Goal: Task Accomplishment & Management: Manage account settings

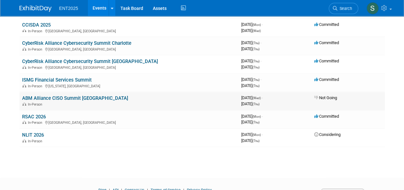
scroll to position [142, 0]
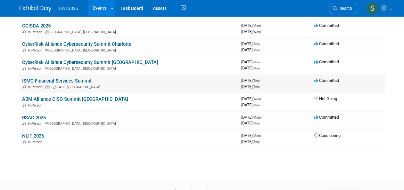
click at [46, 80] on link "ISMG Financial Services Summit" at bounding box center [56, 81] width 69 height 6
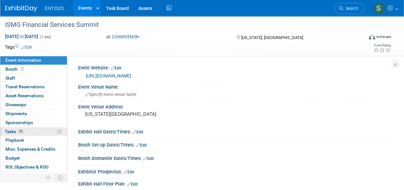
click at [11, 132] on span "Tasks 0%" at bounding box center [15, 131] width 20 height 5
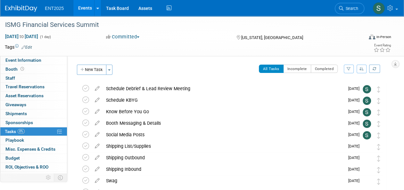
click at [397, 85] on div "Event Information Event Info Booth Booth 0 Staff 0 Staff 0 Travel Reservations …" at bounding box center [202, 149] width 404 height 266
click at [93, 69] on button "New Task" at bounding box center [91, 70] width 29 height 10
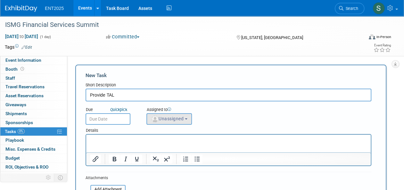
type input "Provide TAL"
click at [160, 118] on span "Unassigned" at bounding box center [167, 118] width 33 height 5
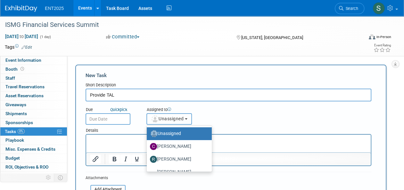
scroll to position [21, 0]
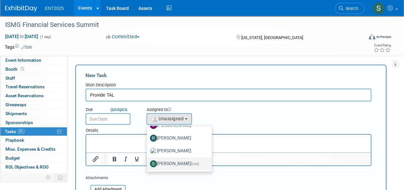
click at [179, 162] on label "Stephanie Silva (me)" at bounding box center [177, 164] width 55 height 10
click at [148, 162] on input "Stephanie Silva (me)" at bounding box center [145, 163] width 4 height 4
select select "d8ff099e-387d-423e-8792-e7dcb9516d1d"
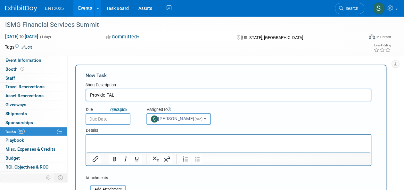
click at [108, 118] on input "text" at bounding box center [107, 119] width 45 height 12
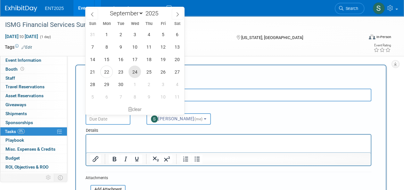
click at [136, 70] on span "24" at bounding box center [134, 72] width 12 height 12
type input "Sep 24, 2025"
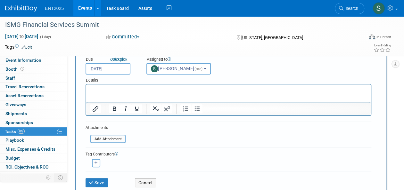
scroll to position [44, 0]
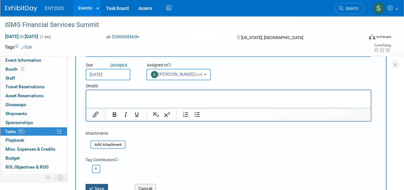
click at [96, 186] on button "Save" at bounding box center [96, 188] width 22 height 9
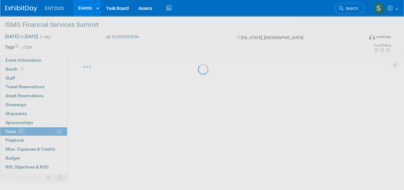
scroll to position [11, 0]
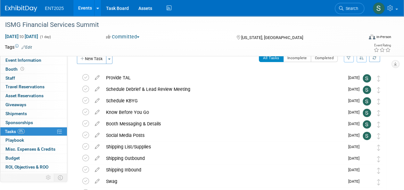
drag, startPoint x: 394, startPoint y: 101, endPoint x: 398, endPoint y: 99, distance: 4.7
click at [394, 100] on div "Event Information Event Info Booth Booth 0 Staff 0 Staff 0 Travel Reservations …" at bounding box center [202, 144] width 404 height 278
drag, startPoint x: 403, startPoint y: 98, endPoint x: 401, endPoint y: 110, distance: 12.4
click at [401, 111] on div "Event Information Event Info Booth Booth 0 Staff 0 Staff 0 Travel Reservations …" at bounding box center [202, 144] width 404 height 278
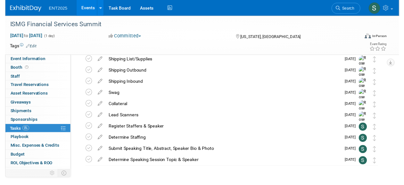
scroll to position [100, 0]
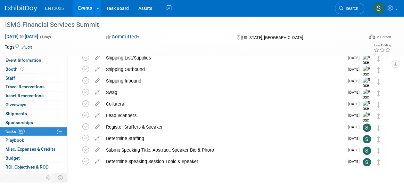
click at [36, 186] on div "Event Information Event Info Booth Booth 0 Staff 0 Staff 0 Travel Reservations …" at bounding box center [202, 55] width 404 height 278
click at [96, 148] on icon at bounding box center [97, 149] width 11 height 8
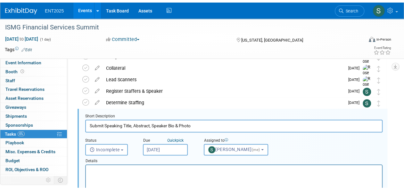
scroll to position [150, 0]
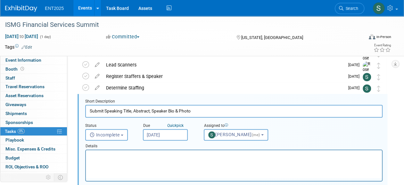
click at [93, 151] on html at bounding box center [234, 154] width 296 height 9
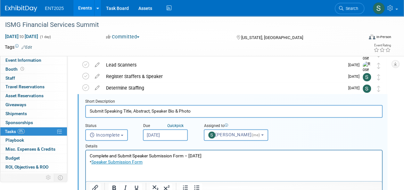
click at [97, 164] on p "• Speaker Submission Form" at bounding box center [234, 162] width 288 height 6
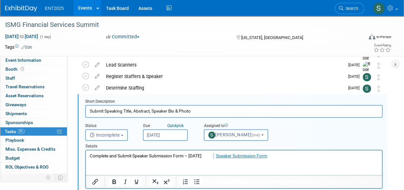
click at [215, 157] on p "Complete and Submit Speaker Submission Form – Sept 26 Speaker Submission Form" at bounding box center [234, 156] width 288 height 6
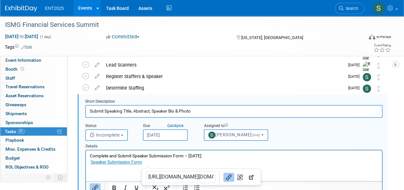
click at [207, 165] on html "Complete and Submit Speaker Submission Form – Sept 26 Speaker Submission Form" at bounding box center [234, 157] width 296 height 15
click at [239, 160] on p "Speaker Submission Form﻿" at bounding box center [234, 162] width 288 height 6
click at [291, 165] on html "Complete and Submit Speaker Submission Form – Sept 26 Speaker Submission Form﻿" at bounding box center [234, 157] width 296 height 15
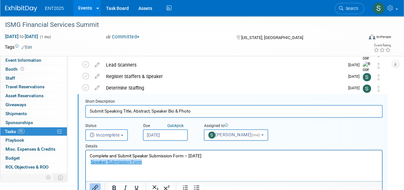
click at [305, 136] on div "Status <i class="far fa-clock" style="padding: 6px 4px 6px 1px;"></i> Incomplet…" at bounding box center [233, 129] width 307 height 23
click at [173, 112] on input "Submit Speaking Title, Abstract, Speaker Bio & Photo" at bounding box center [233, 111] width 297 height 12
click at [108, 165] on html "Complete and Submit Speaker Submission Form – Sept 26 Speaker Submission Form﻿" at bounding box center [234, 157] width 296 height 15
click at [226, 162] on p "Speaker Submission Form" at bounding box center [234, 162] width 288 height 6
click at [106, 111] on input "Submit Speaking Title, Abstract, Speaker Bio & Photo" at bounding box center [233, 111] width 297 height 12
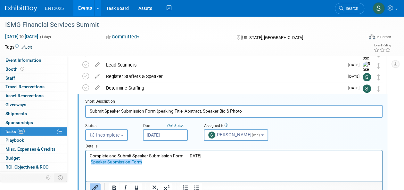
drag, startPoint x: 175, startPoint y: 111, endPoint x: 158, endPoint y: 114, distance: 17.0
click at [158, 114] on input "Submit Speaker Submission Form (peaking Title, Abstract, Speaker Bio & Photo" at bounding box center [233, 111] width 297 height 12
click at [225, 111] on input "Submit Speaker Submission Form (Title, Abstract, Speaker Bio & Photo" at bounding box center [233, 111] width 297 height 12
type input "Submit Speaker Submission Form (Title, Abstract, Speaker Bio & Photo)"
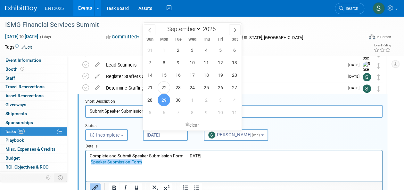
click at [170, 134] on input "Sep 29, 2025" at bounding box center [165, 135] width 45 height 12
click at [225, 88] on span "26" at bounding box center [220, 87] width 12 height 12
type input "Sep 26, 2025"
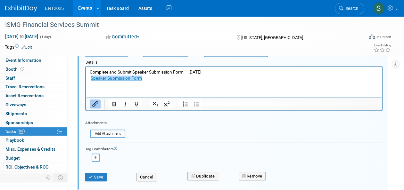
scroll to position [240, 0]
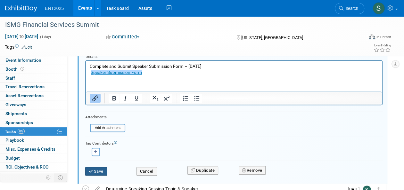
click at [97, 170] on button "Save" at bounding box center [96, 171] width 22 height 9
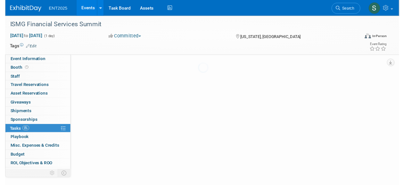
scroll to position [116, 0]
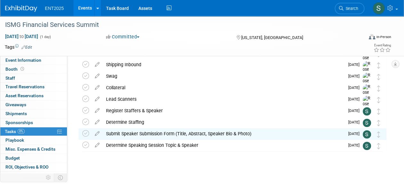
click at [129, 134] on div "Submit Speaker Submission Form (Title, Abstract, Speaker Bio & Photo)" at bounding box center [223, 133] width 241 height 11
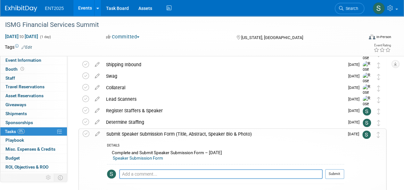
click at [129, 134] on div "Submit Speaker Submission Form (Title, Abstract, Speaker Bio & Photo)" at bounding box center [223, 134] width 241 height 11
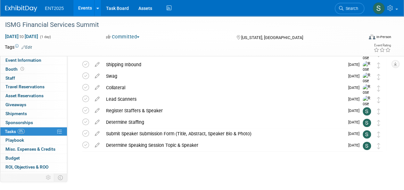
click at [383, 164] on div "ISMG Financial Services Summit New York, NY Nov 6, 2025 to Nov 6, 2025 (Going) …" at bounding box center [230, 72] width 311 height 210
click at [96, 110] on icon at bounding box center [97, 109] width 11 height 8
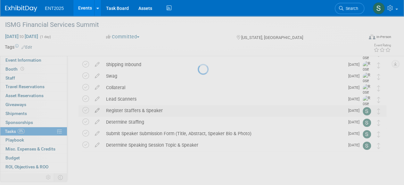
select select "9"
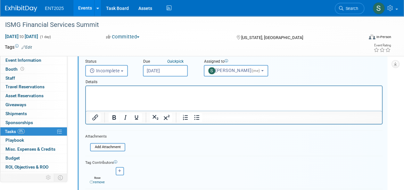
scroll to position [130, 0]
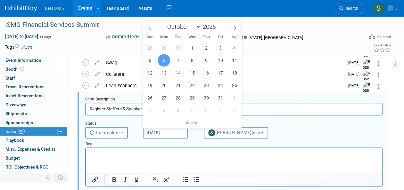
click at [166, 132] on input "Oct 6, 2025" at bounding box center [165, 133] width 45 height 12
click at [163, 84] on span "20" at bounding box center [163, 85] width 12 height 12
type input "Oct 20, 2025"
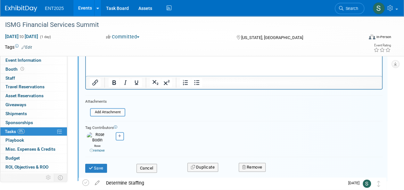
scroll to position [221, 0]
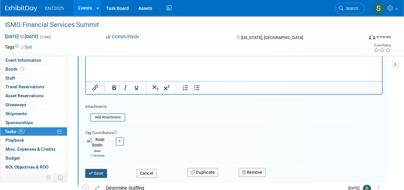
click at [97, 169] on button "Save" at bounding box center [96, 173] width 22 height 9
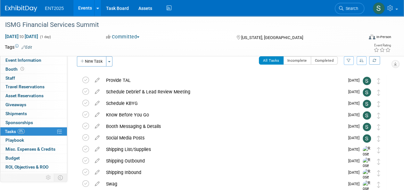
scroll to position [0, 0]
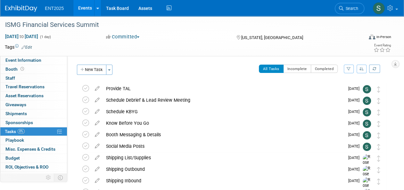
click at [392, 135] on div "Event Information Event Info Booth Booth 0 Staff 0 Staff 0 Travel Reservations …" at bounding box center [202, 155] width 404 height 278
click at [92, 68] on button "New Task" at bounding box center [91, 70] width 29 height 10
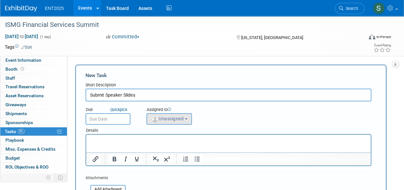
type input "Submit Speaker Slides"
click at [159, 121] on span "Unassigned" at bounding box center [167, 118] width 33 height 5
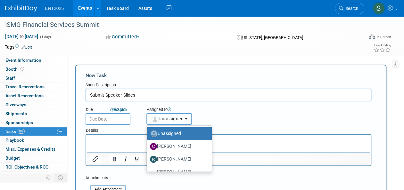
scroll to position [21, 0]
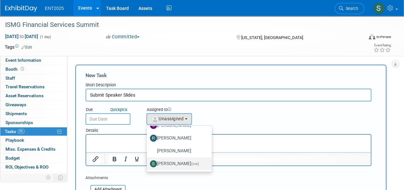
click at [181, 164] on label "Stephanie Silva (me)" at bounding box center [177, 164] width 55 height 10
click at [148, 164] on input "Stephanie Silva (me)" at bounding box center [145, 163] width 4 height 4
select select "d8ff099e-387d-423e-8792-e7dcb9516d1d"
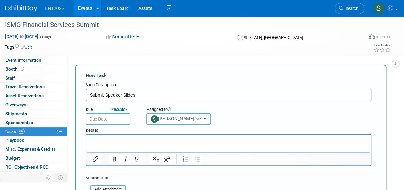
click at [95, 119] on input "text" at bounding box center [107, 119] width 45 height 12
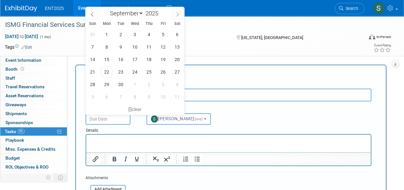
click at [178, 14] on icon at bounding box center [177, 14] width 4 height 4
select select "9"
click at [106, 72] on span "20" at bounding box center [106, 72] width 12 height 12
type input "Oct 20, 2025"
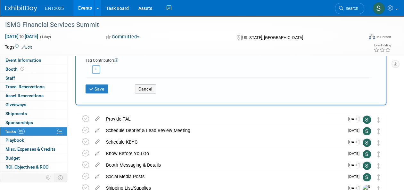
scroll to position [143, 0]
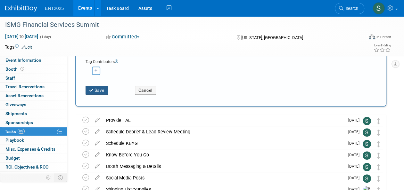
click at [96, 90] on button "Save" at bounding box center [96, 90] width 22 height 9
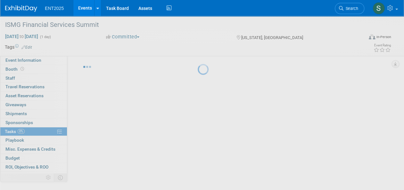
scroll to position [11, 0]
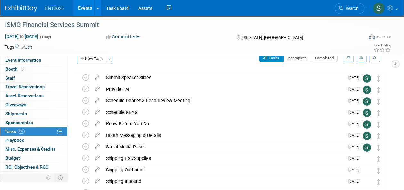
click at [394, 158] on div "Event Information Event Info Booth Booth 0 Staff 0 Staff 0 Travel Reservations …" at bounding box center [202, 149] width 404 height 289
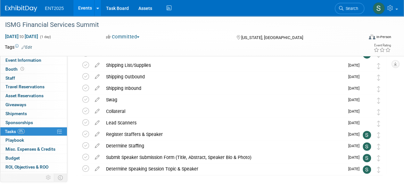
scroll to position [0, 0]
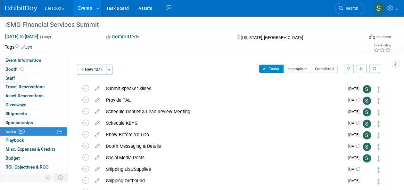
click at [97, 72] on button "New Task" at bounding box center [91, 70] width 29 height 10
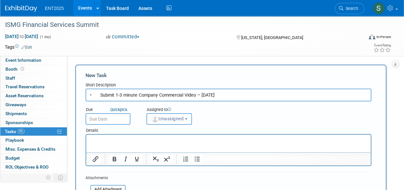
drag, startPoint x: 100, startPoint y: 97, endPoint x: 66, endPoint y: 97, distance: 34.2
drag, startPoint x: 188, startPoint y: 97, endPoint x: 220, endPoint y: 93, distance: 32.2
click at [220, 93] on input "Submit 1-3 minute Company Commercial Video – Oct 15" at bounding box center [227, 95] width 285 height 13
type input "Submit 1-3 minute Company Commercial Video"
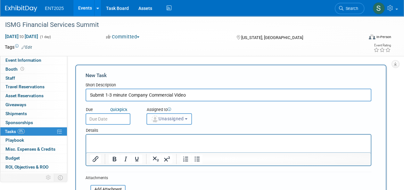
click at [173, 118] on span "Unassigned" at bounding box center [167, 118] width 33 height 5
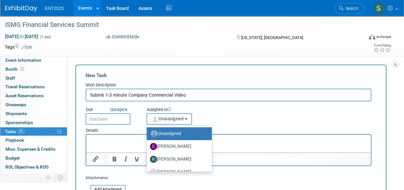
scroll to position [21, 0]
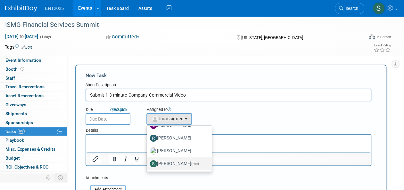
click at [195, 163] on span "(me)" at bounding box center [195, 164] width 8 height 4
click at [148, 163] on input "Stephanie Silva (me)" at bounding box center [145, 163] width 4 height 4
select select "d8ff099e-387d-423e-8792-e7dcb9516d1d"
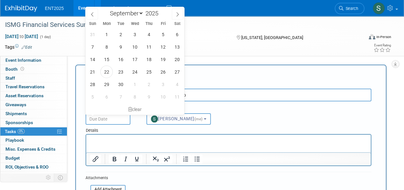
click at [116, 123] on input "text" at bounding box center [107, 119] width 45 height 12
click at [177, 14] on icon at bounding box center [177, 14] width 4 height 4
select select "9"
click at [134, 60] on span "15" at bounding box center [134, 59] width 12 height 12
type input "Oct 15, 2025"
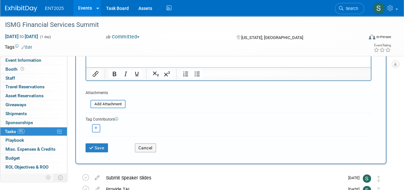
scroll to position [86, 0]
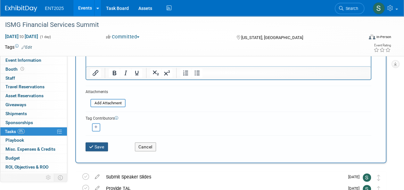
click at [88, 145] on button "Save" at bounding box center [96, 146] width 22 height 9
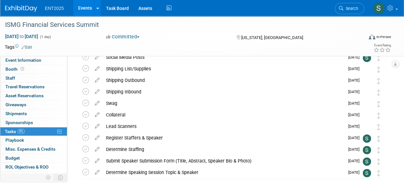
scroll to position [0, 0]
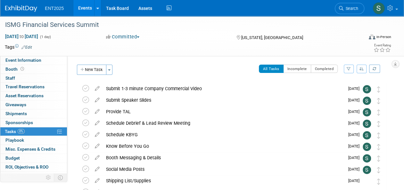
click at [81, 8] on link "Events" at bounding box center [84, 8] width 23 height 16
